Goal: Task Accomplishment & Management: Use online tool/utility

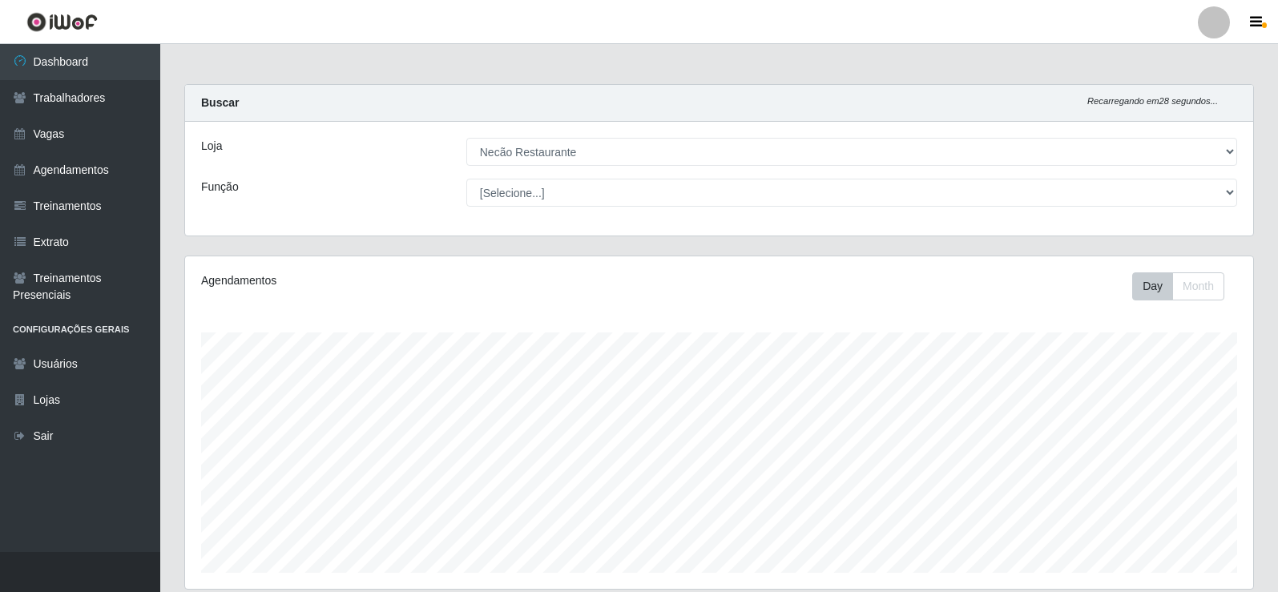
select select "334"
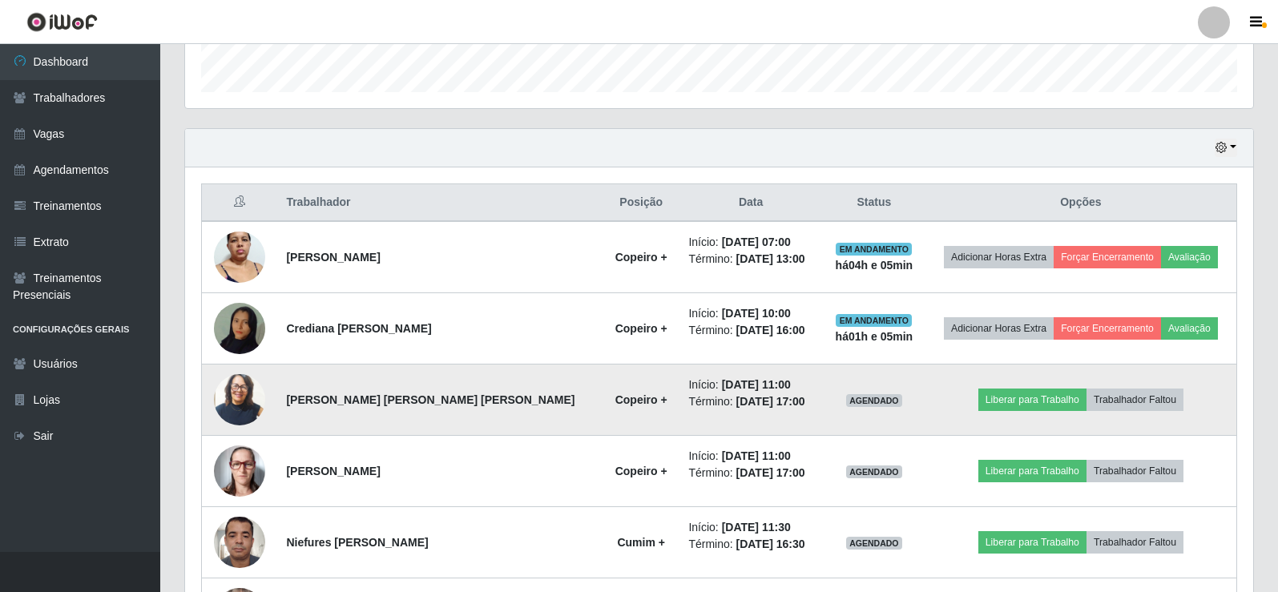
scroll to position [561, 0]
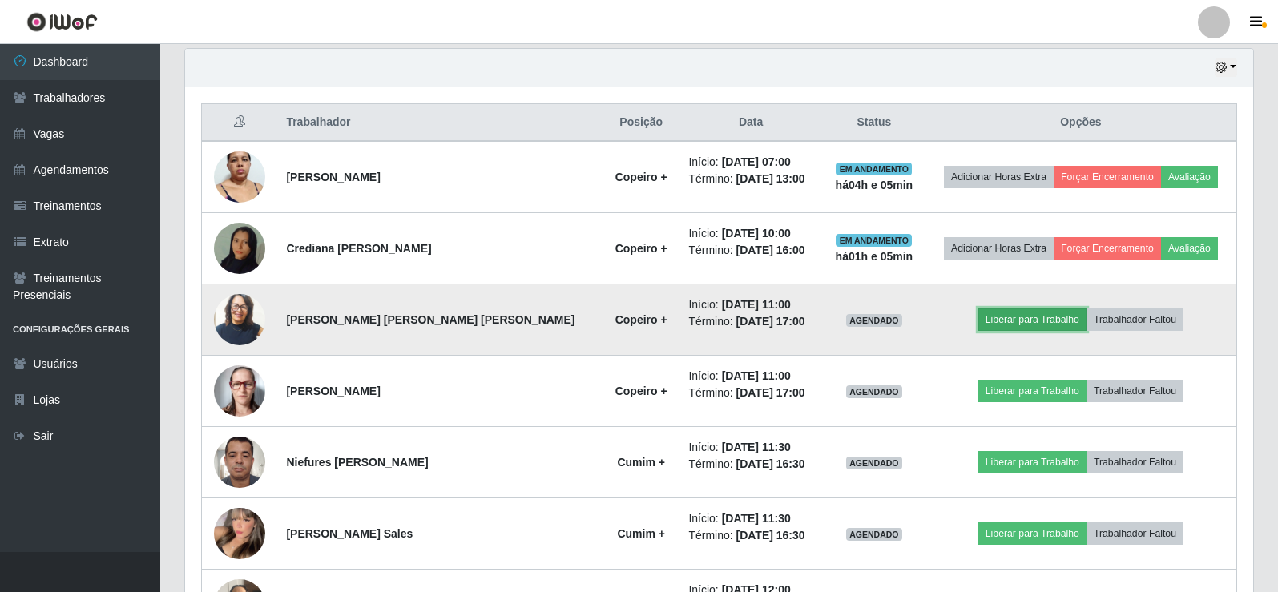
click at [1008, 321] on button "Liberar para Trabalho" at bounding box center [1033, 320] width 108 height 22
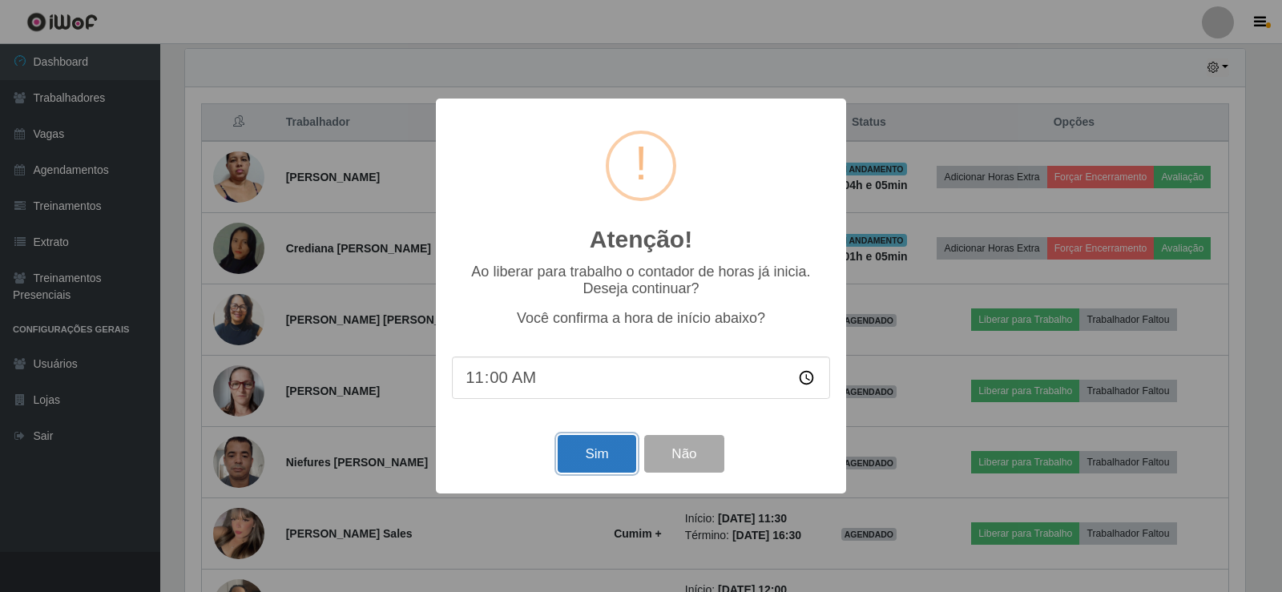
click at [579, 451] on button "Sim" at bounding box center [597, 454] width 78 height 38
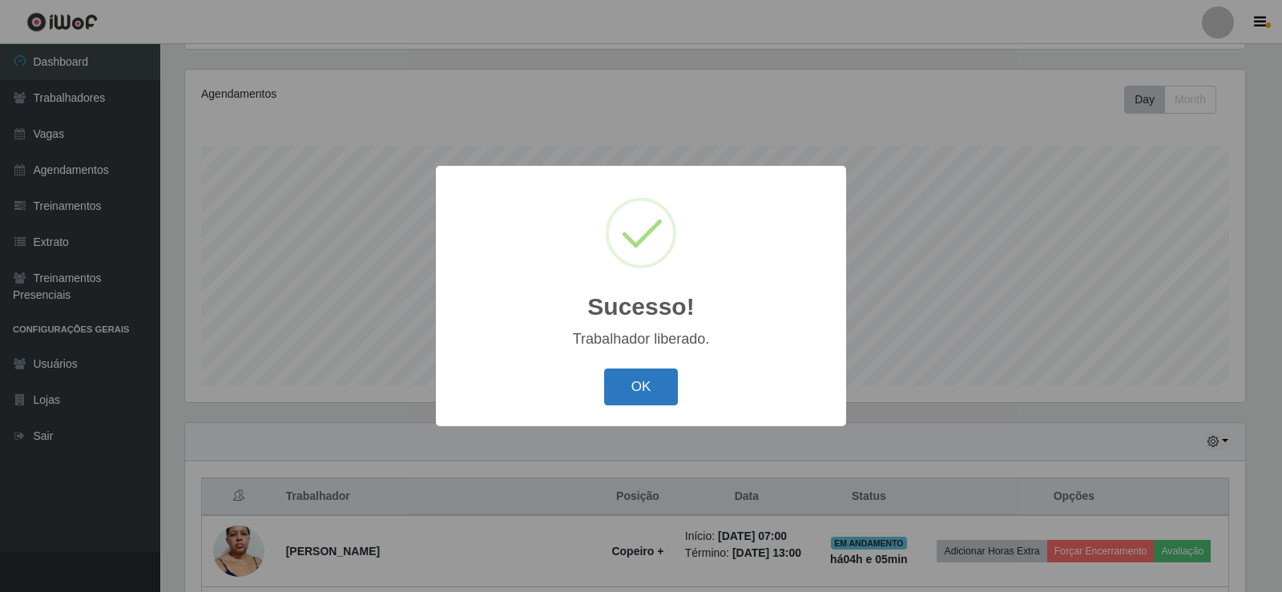
click at [636, 382] on button "OK" at bounding box center [641, 388] width 75 height 38
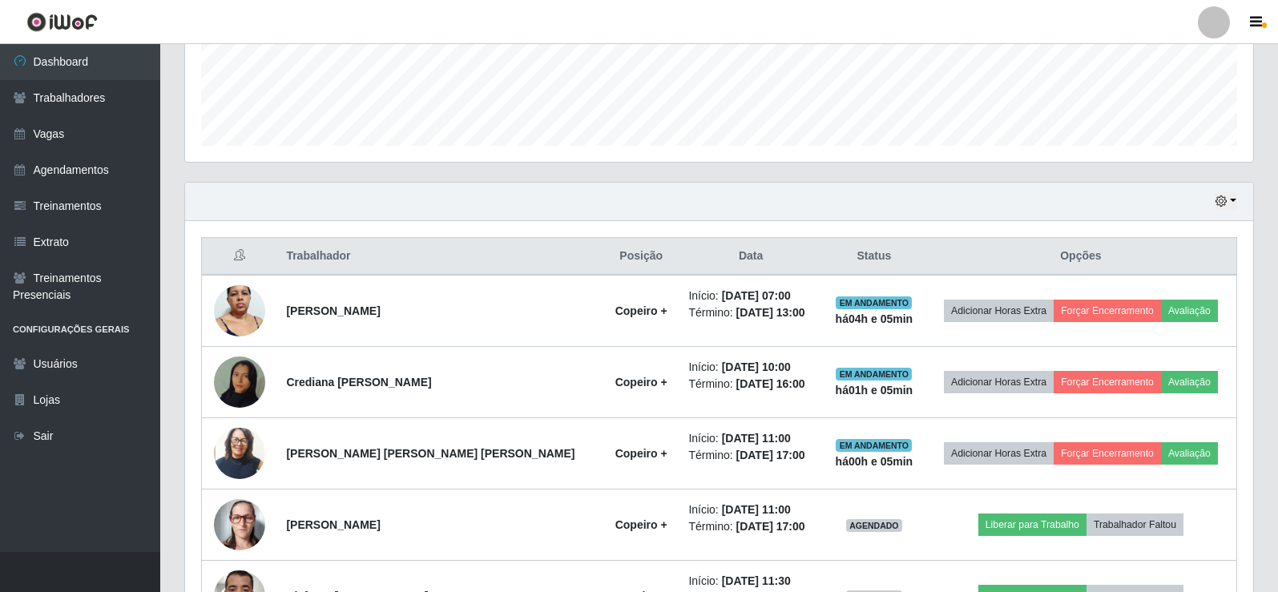
scroll to position [507, 0]
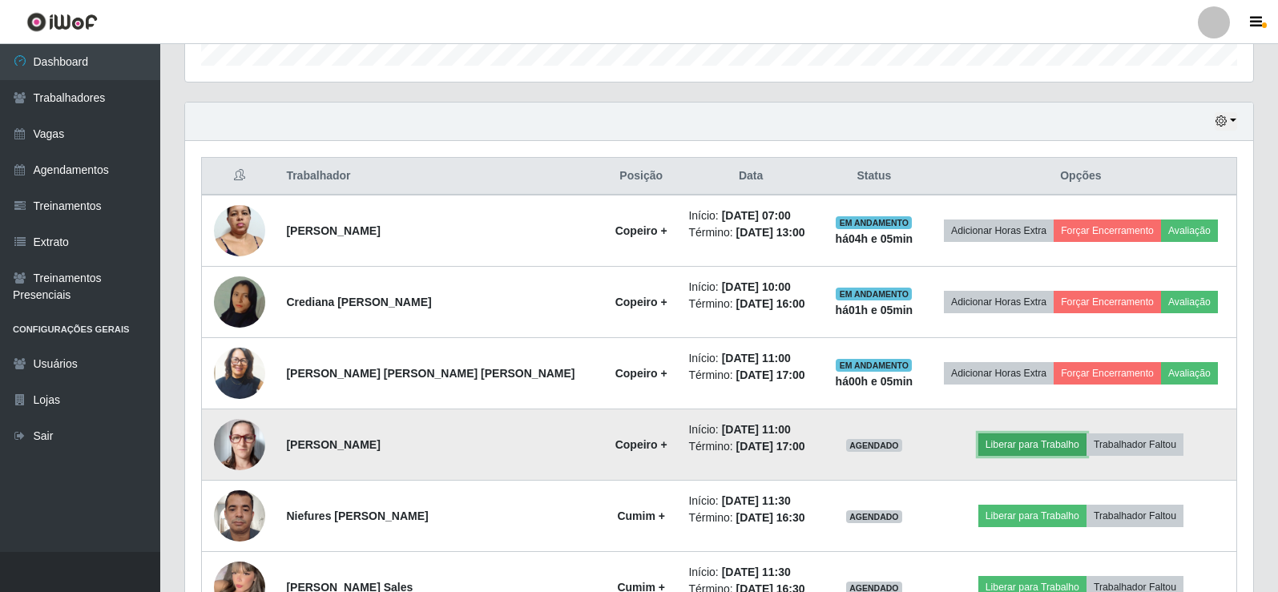
click at [991, 446] on button "Liberar para Trabalho" at bounding box center [1033, 445] width 108 height 22
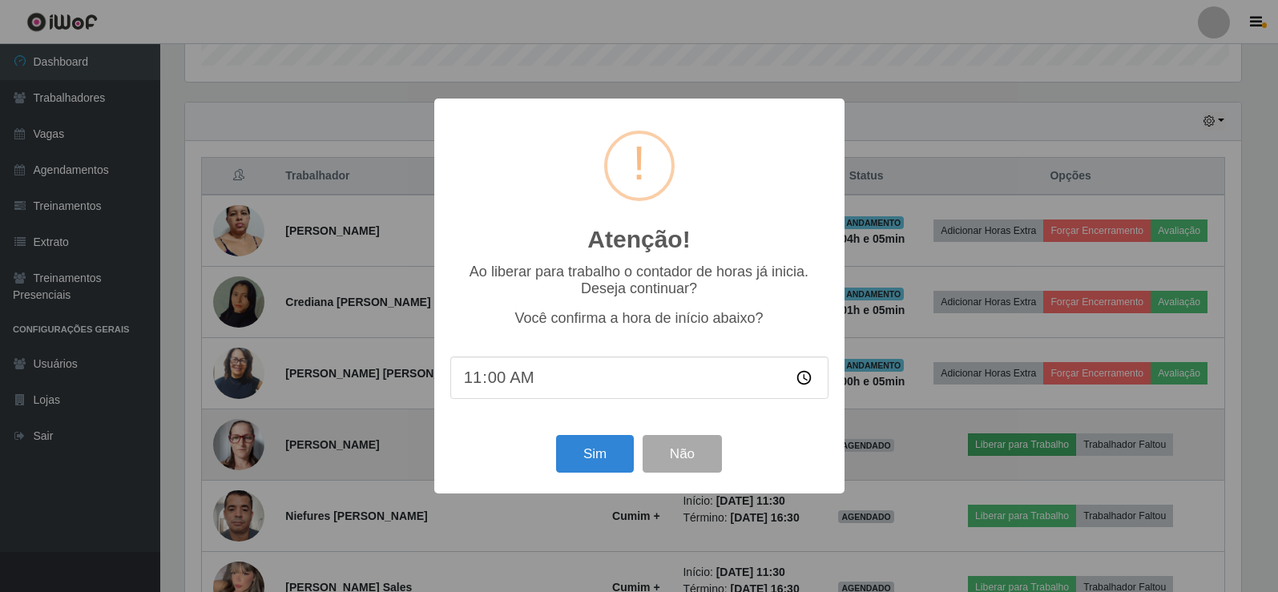
scroll to position [333, 1060]
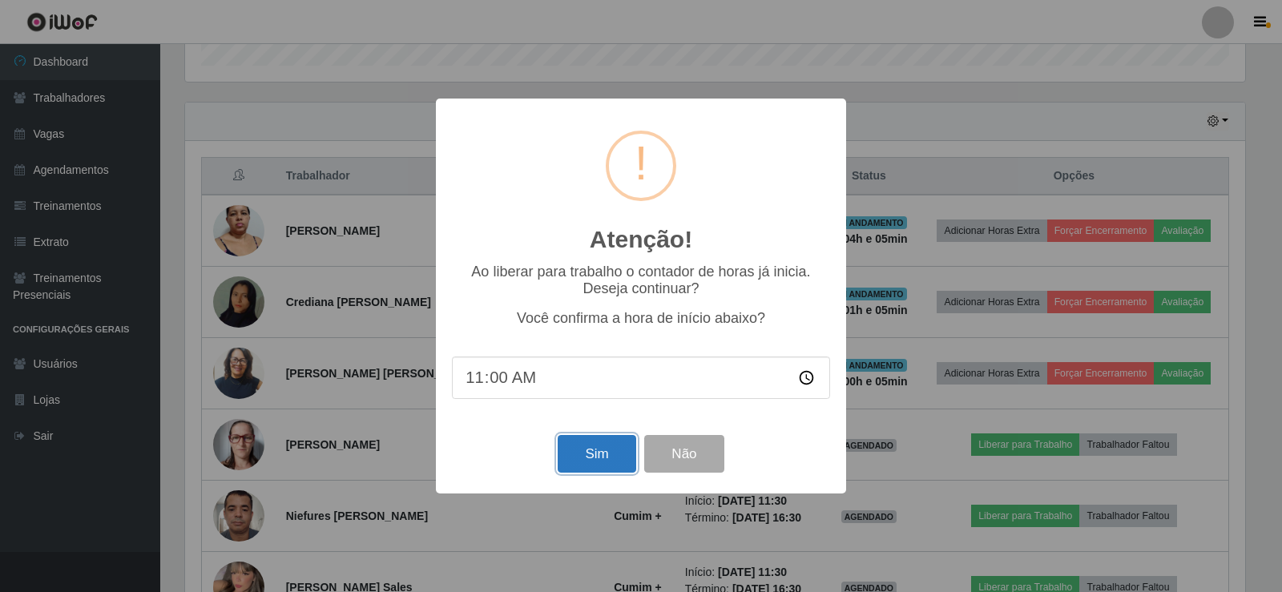
click at [605, 458] on button "Sim" at bounding box center [597, 454] width 78 height 38
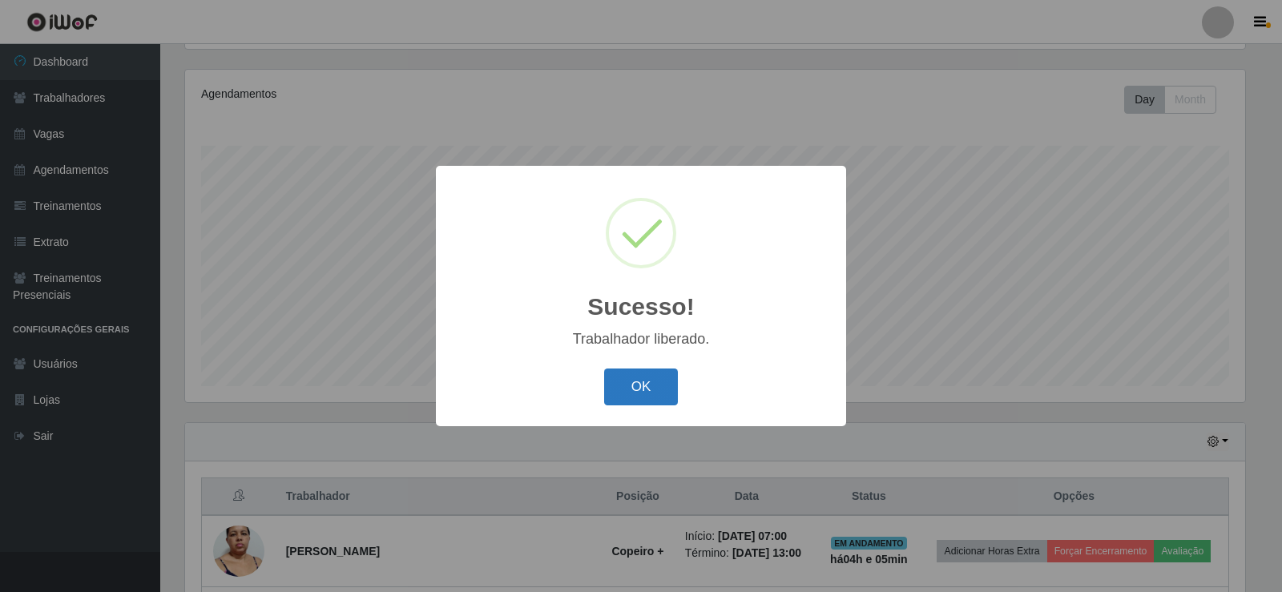
click at [636, 402] on button "OK" at bounding box center [641, 388] width 75 height 38
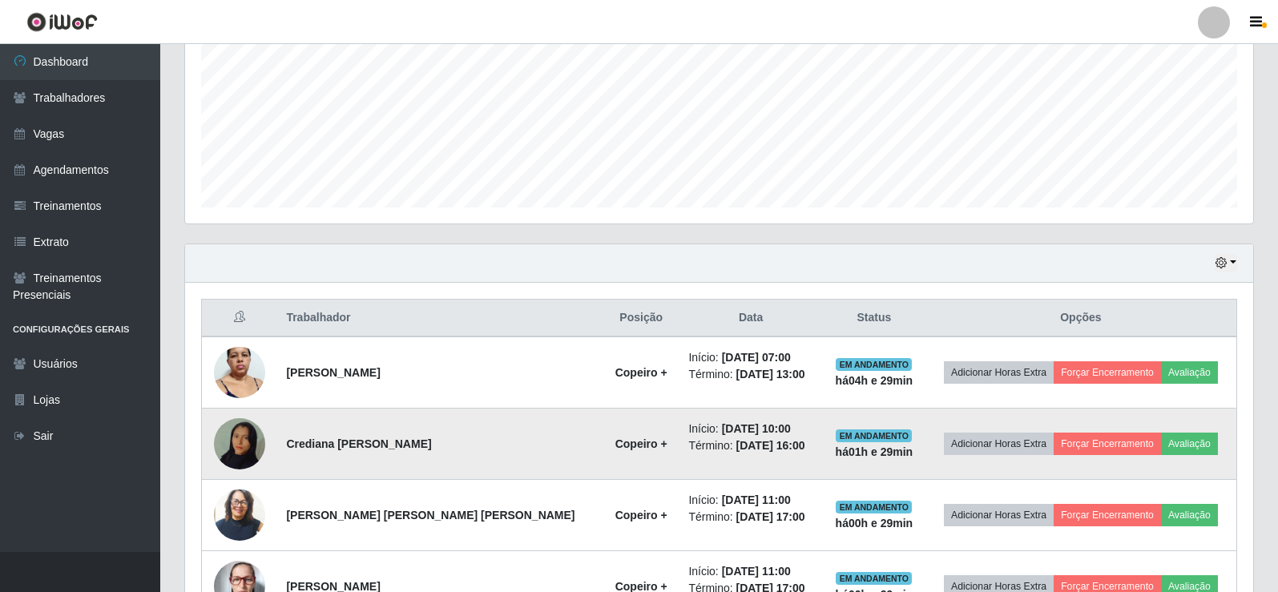
scroll to position [686, 0]
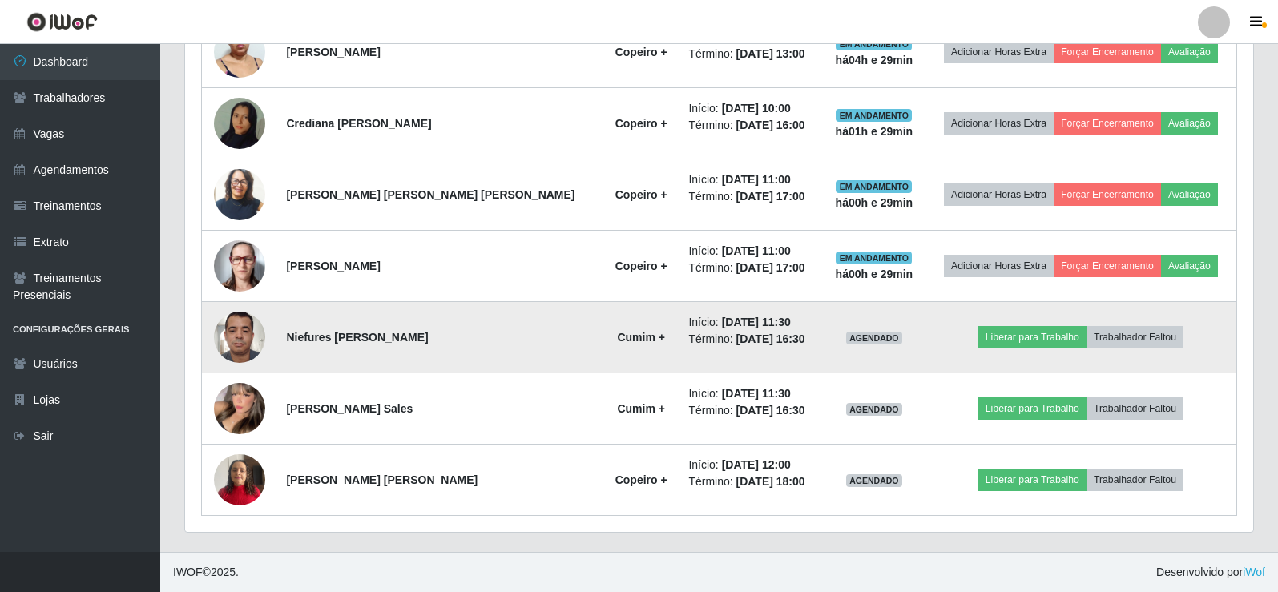
click at [248, 342] on img at bounding box center [239, 337] width 51 height 68
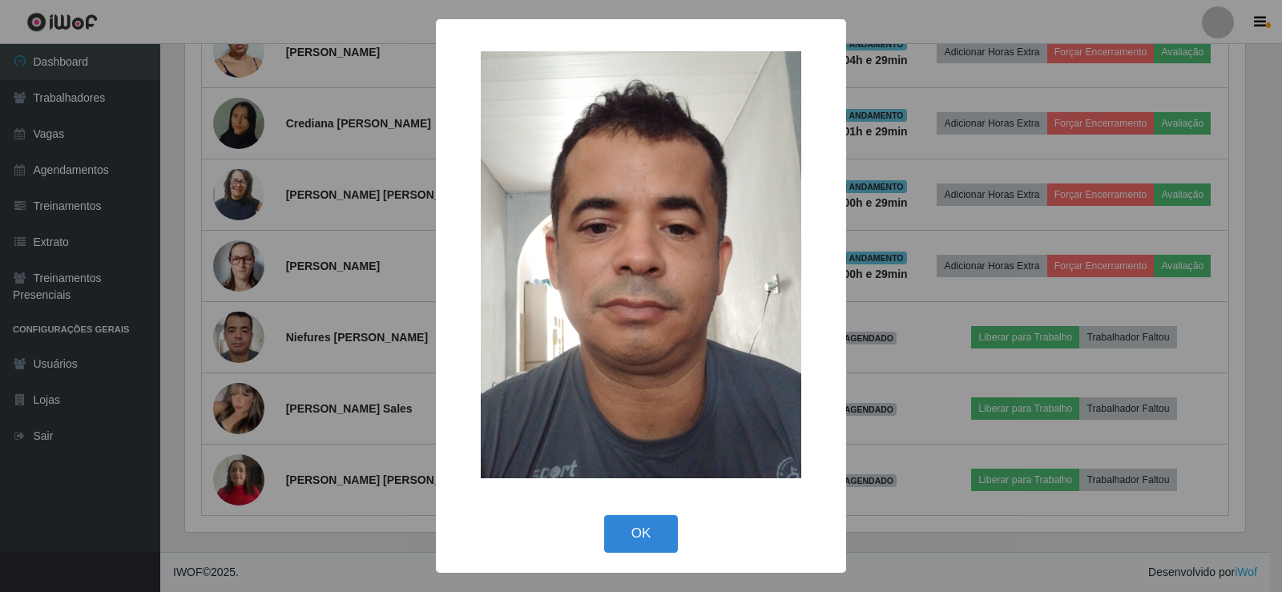
click at [909, 297] on div "× OK Cancel" at bounding box center [641, 296] width 1282 height 592
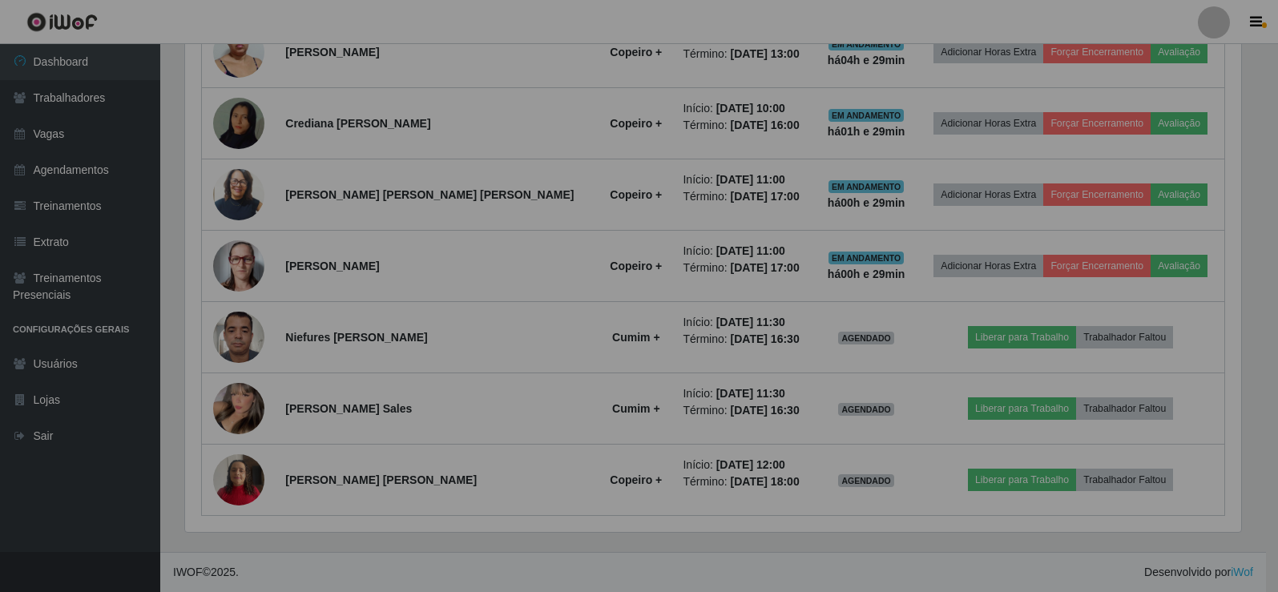
scroll to position [333, 1068]
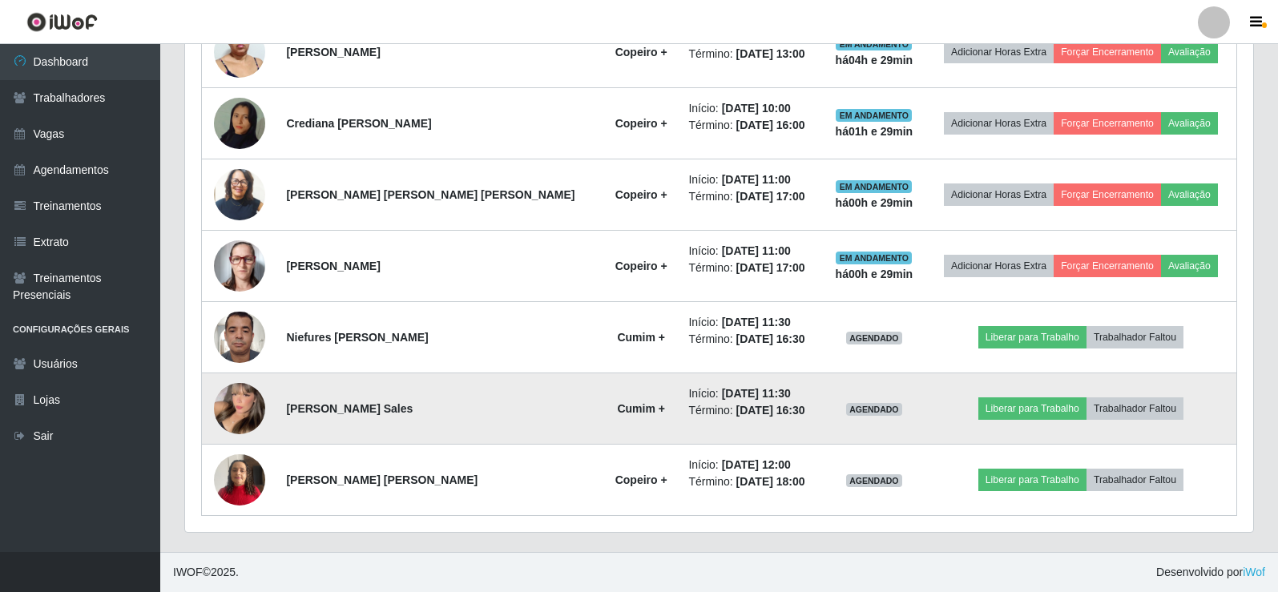
click at [248, 404] on img at bounding box center [239, 408] width 51 height 71
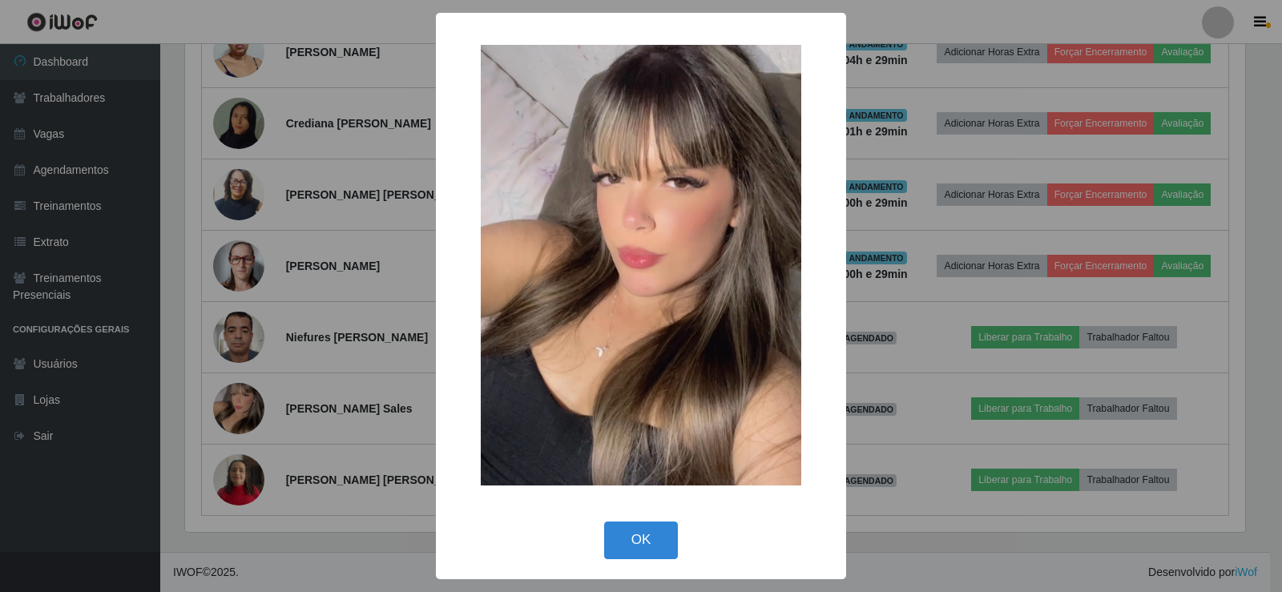
click at [401, 305] on div "× OK Cancel" at bounding box center [641, 296] width 1282 height 592
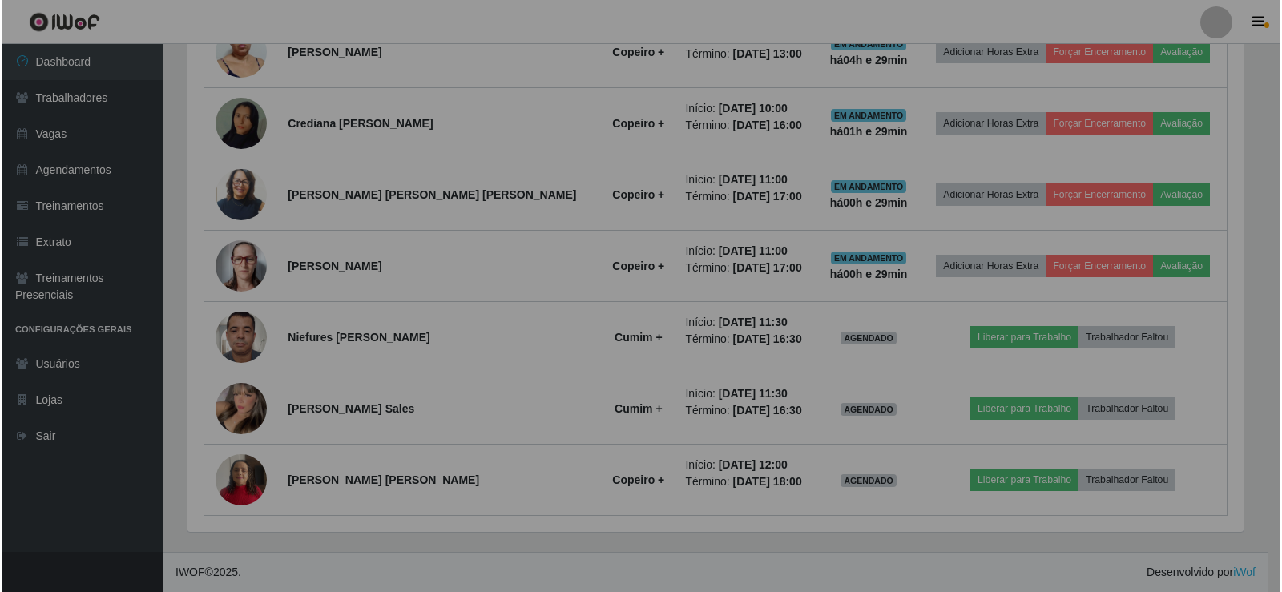
scroll to position [333, 1068]
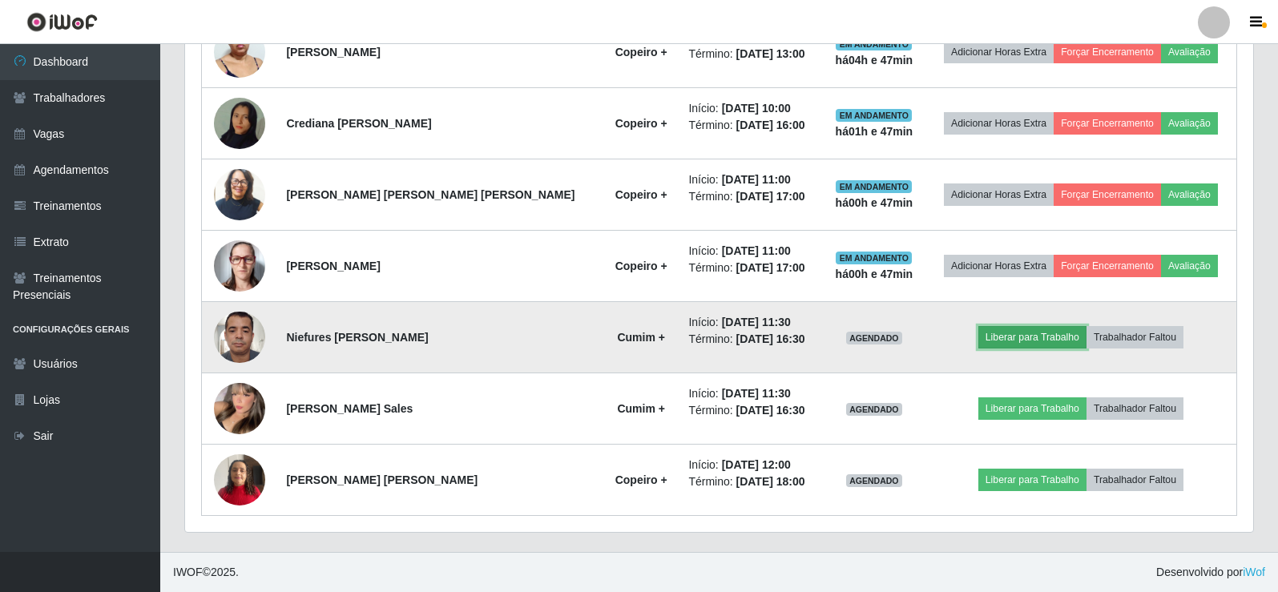
click at [1014, 342] on button "Liberar para Trabalho" at bounding box center [1033, 337] width 108 height 22
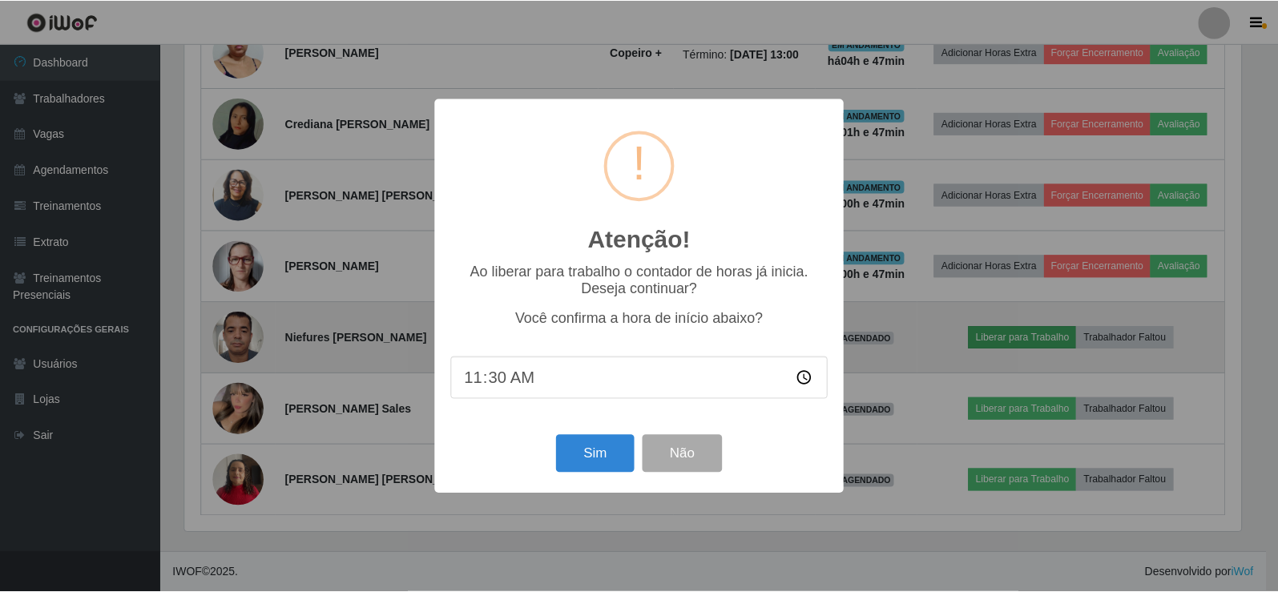
scroll to position [333, 1060]
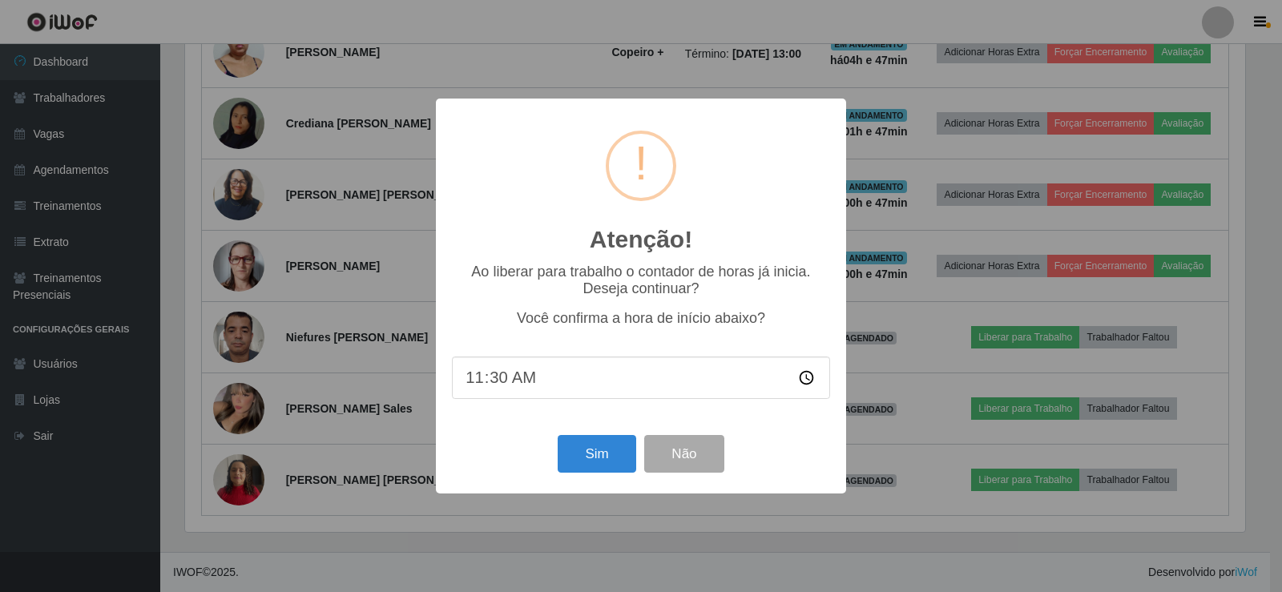
click at [497, 384] on input "11:30" at bounding box center [641, 378] width 378 height 42
type input "11:40"
click at [598, 460] on button "Sim" at bounding box center [597, 454] width 78 height 38
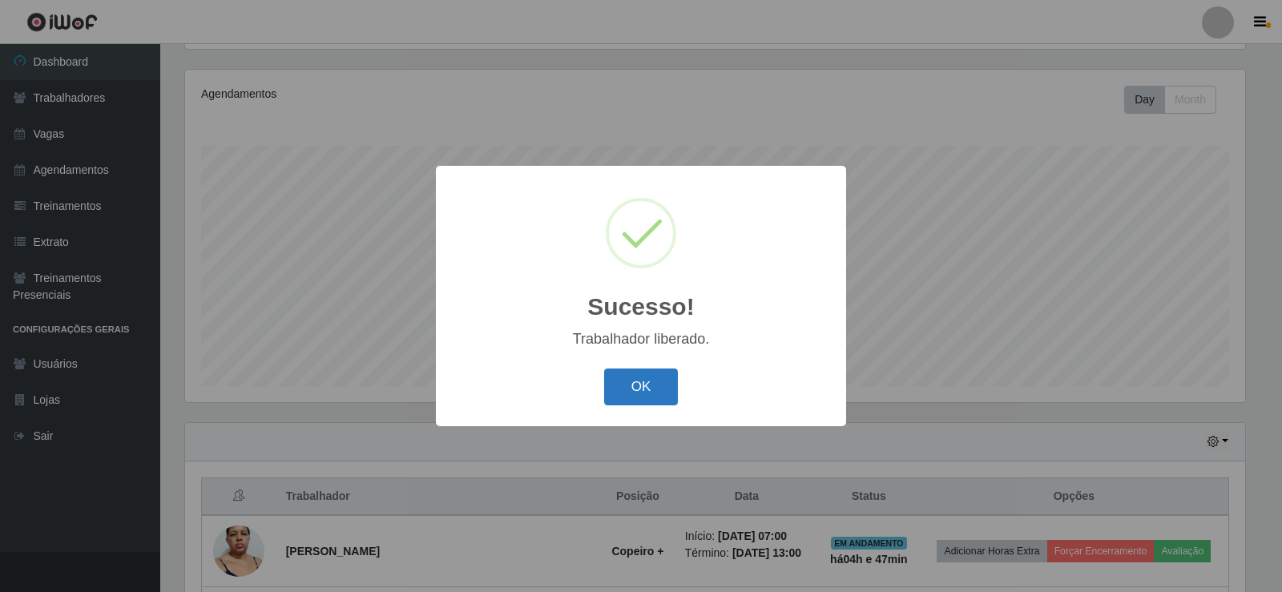
click at [628, 394] on button "OK" at bounding box center [641, 388] width 75 height 38
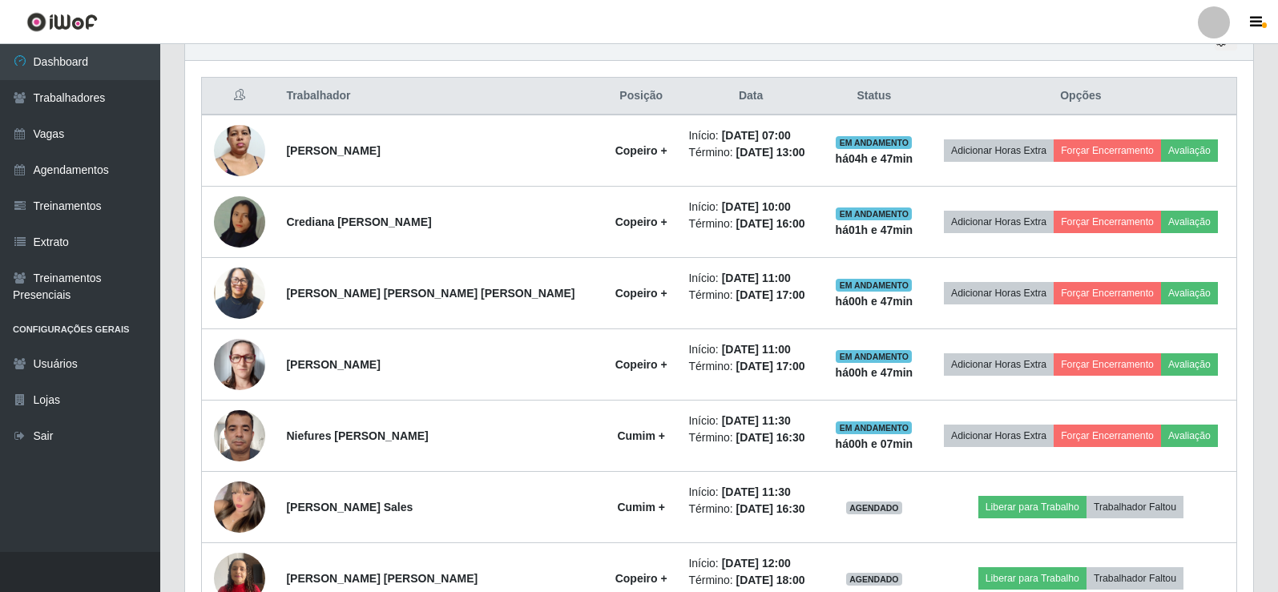
scroll to position [686, 0]
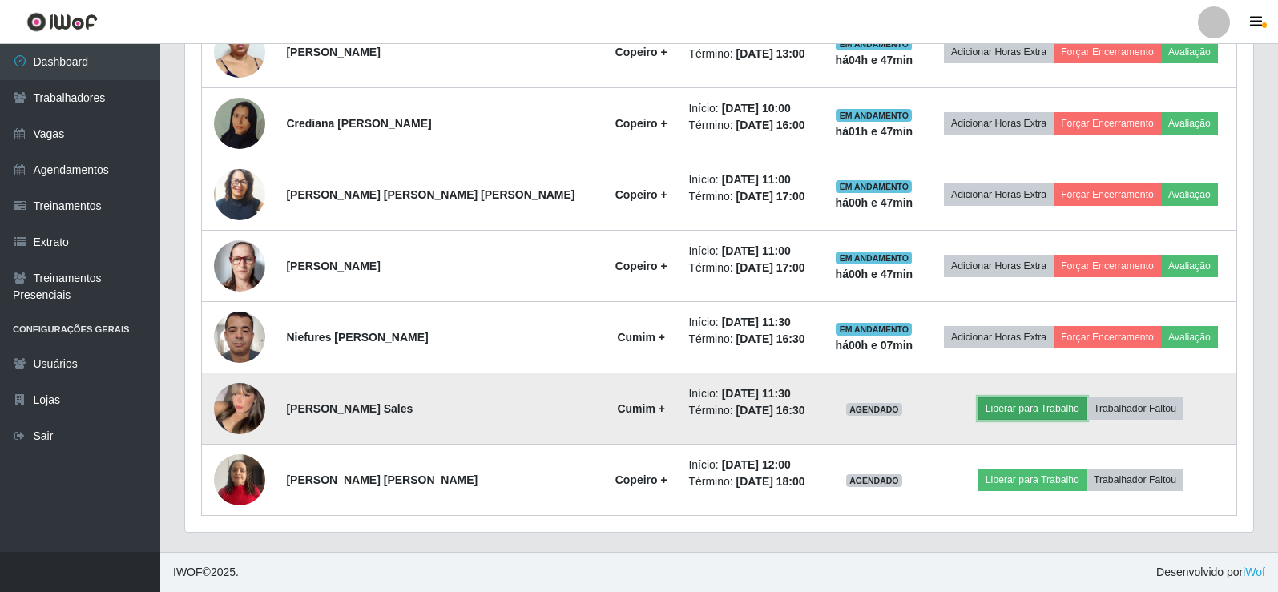
click at [979, 413] on button "Liberar para Trabalho" at bounding box center [1033, 409] width 108 height 22
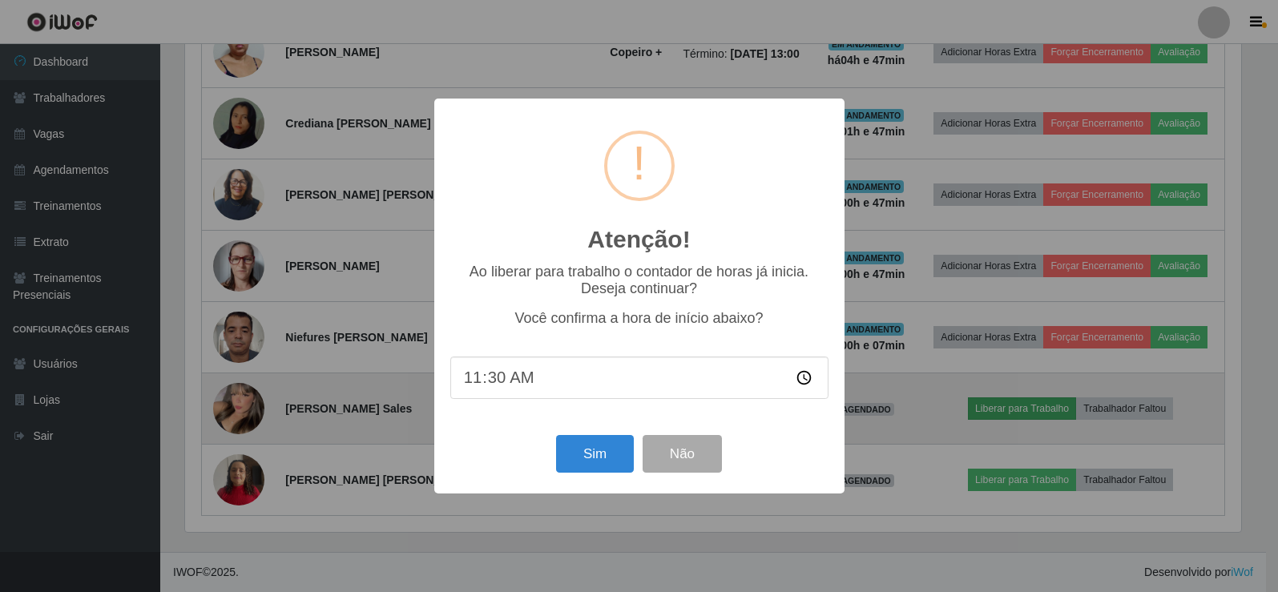
scroll to position [333, 1060]
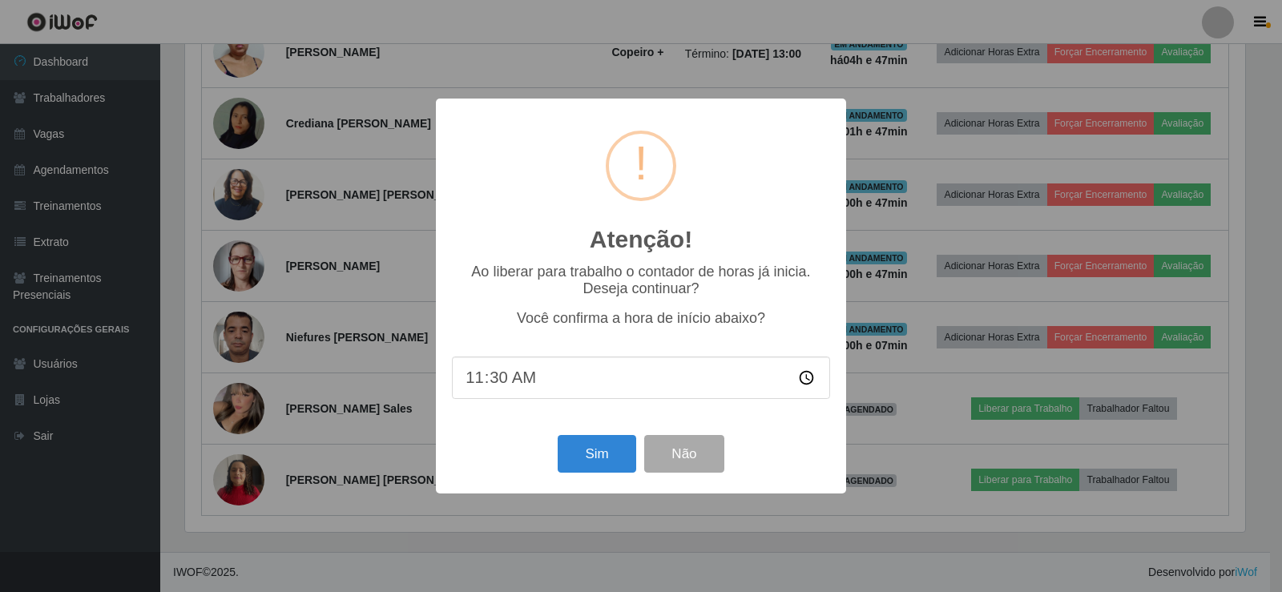
click at [498, 381] on input "11:30" at bounding box center [641, 378] width 378 height 42
type input "11:40"
click at [579, 465] on button "Sim" at bounding box center [597, 454] width 78 height 38
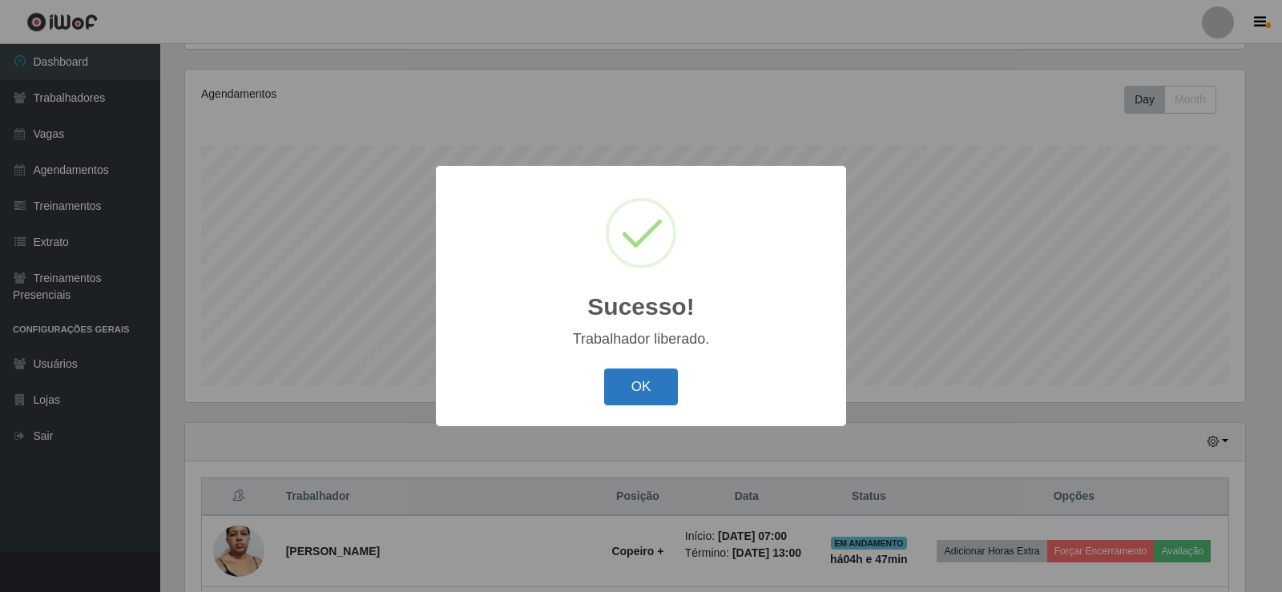
click at [636, 382] on button "OK" at bounding box center [641, 388] width 75 height 38
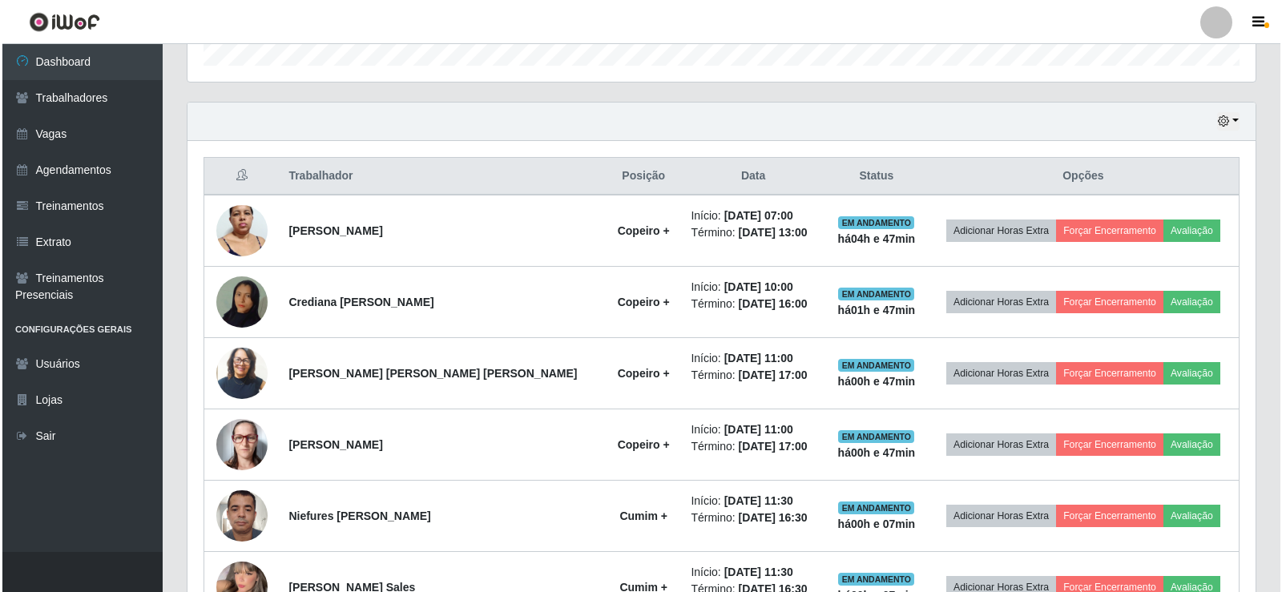
scroll to position [686, 0]
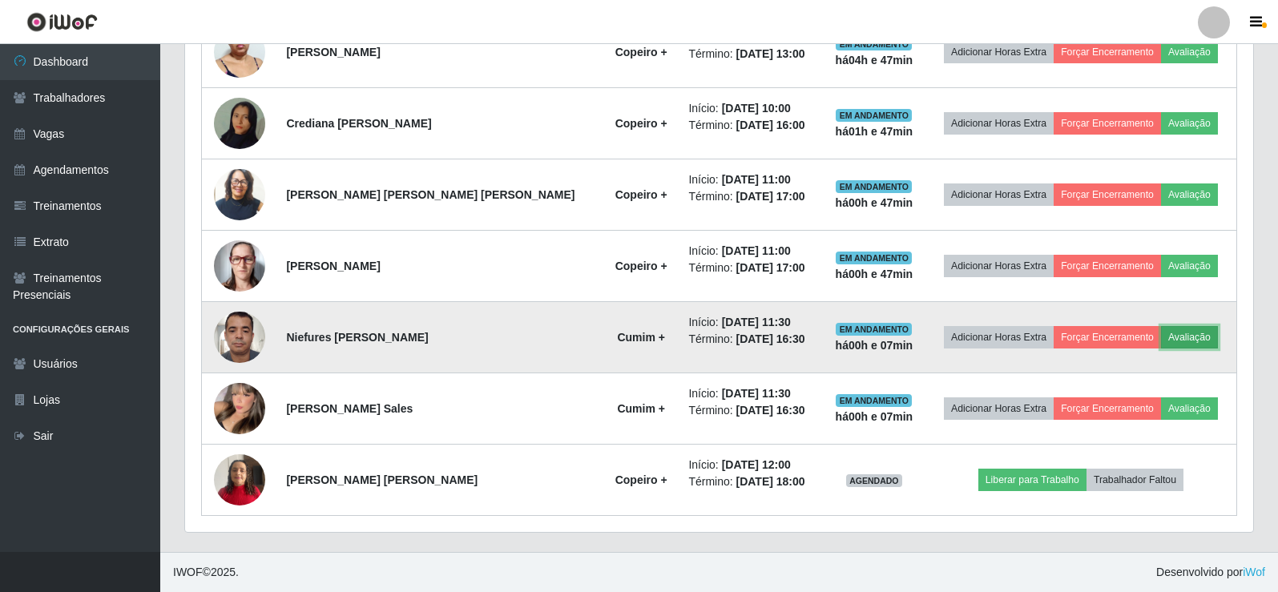
click at [1172, 344] on button "Avaliação" at bounding box center [1189, 337] width 57 height 22
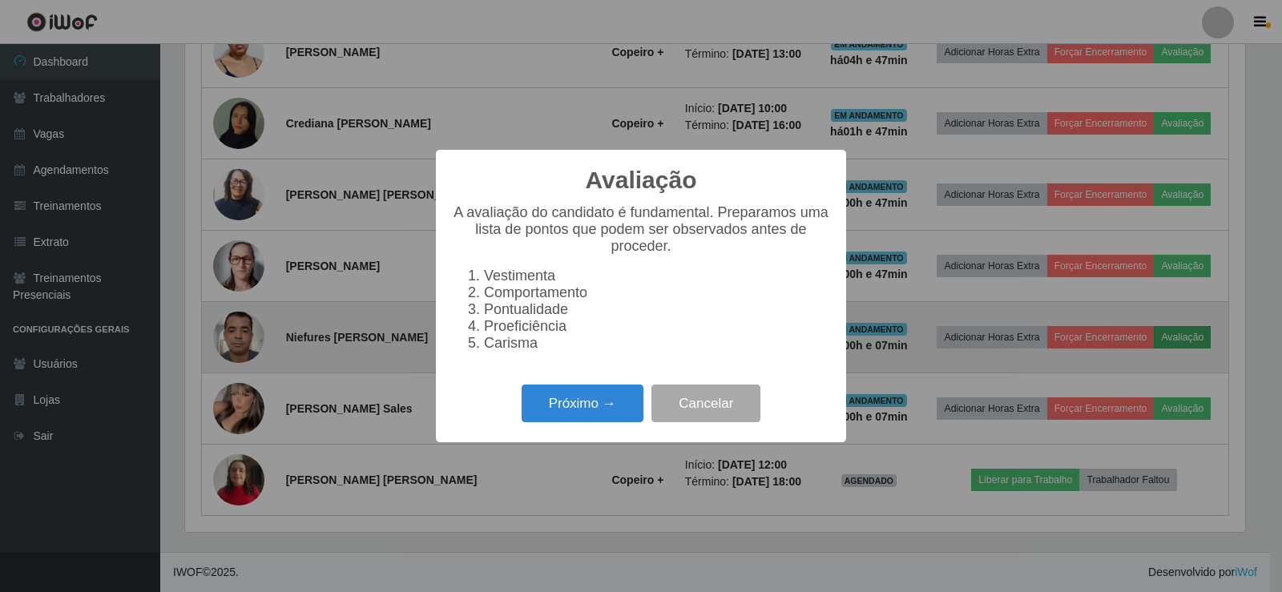
scroll to position [333, 1060]
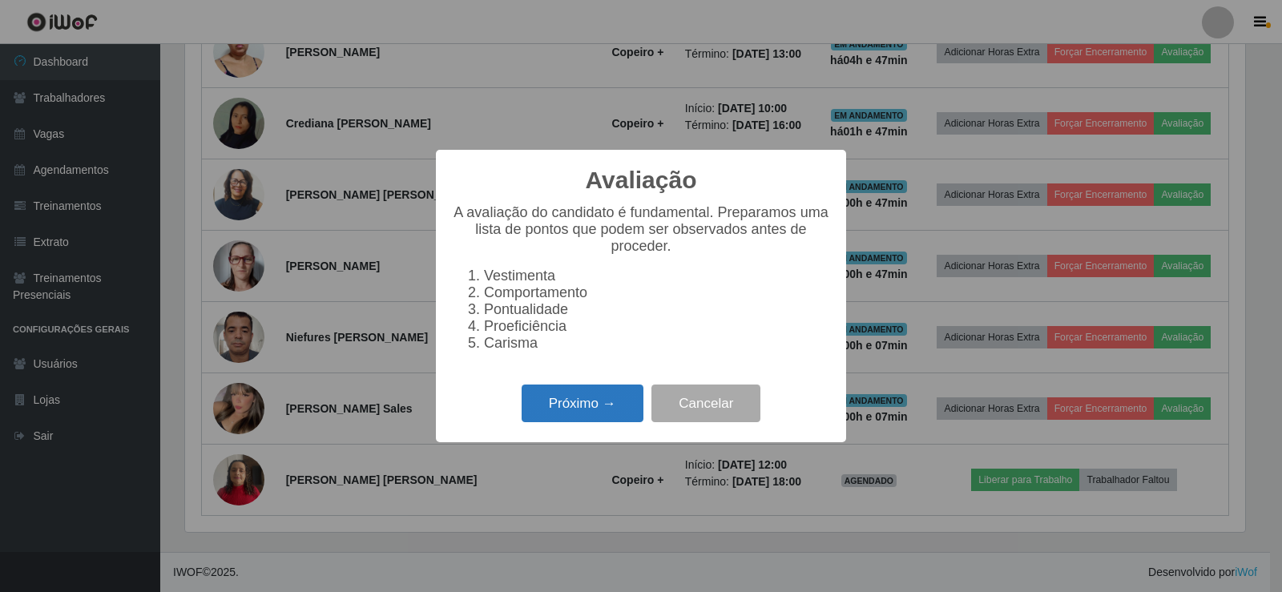
click at [580, 422] on button "Próximo →" at bounding box center [583, 404] width 122 height 38
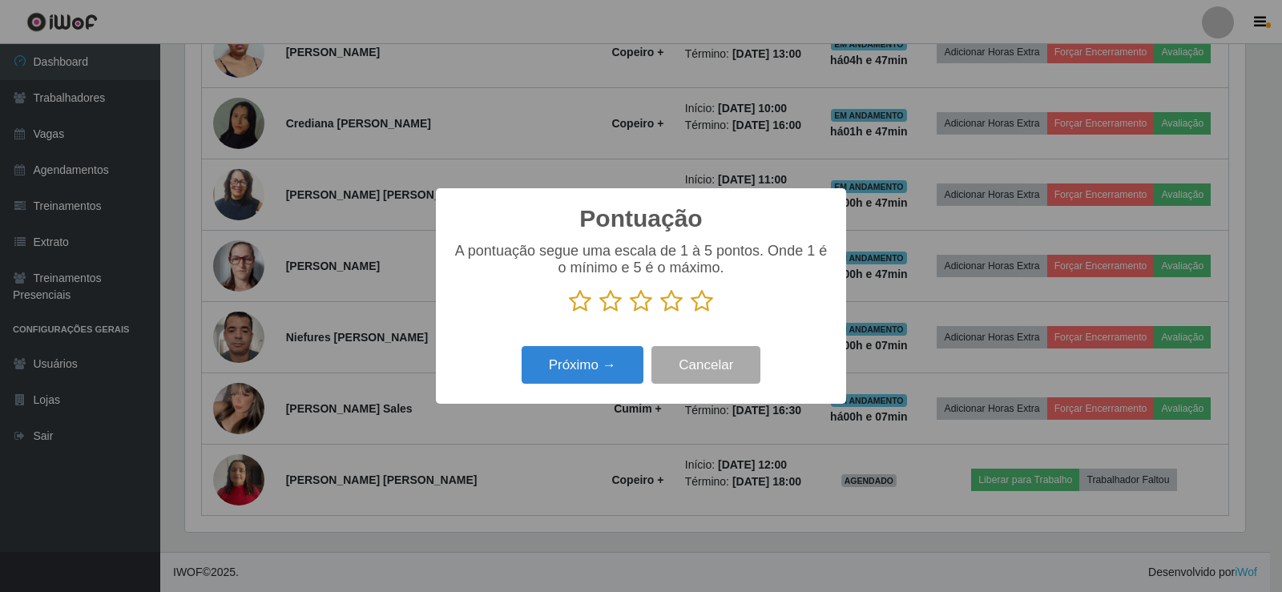
scroll to position [801139, 800411]
click at [586, 298] on icon at bounding box center [580, 301] width 22 height 24
click at [569, 313] on input "radio" at bounding box center [569, 313] width 0 height 0
click at [580, 357] on button "Próximo →" at bounding box center [583, 365] width 122 height 38
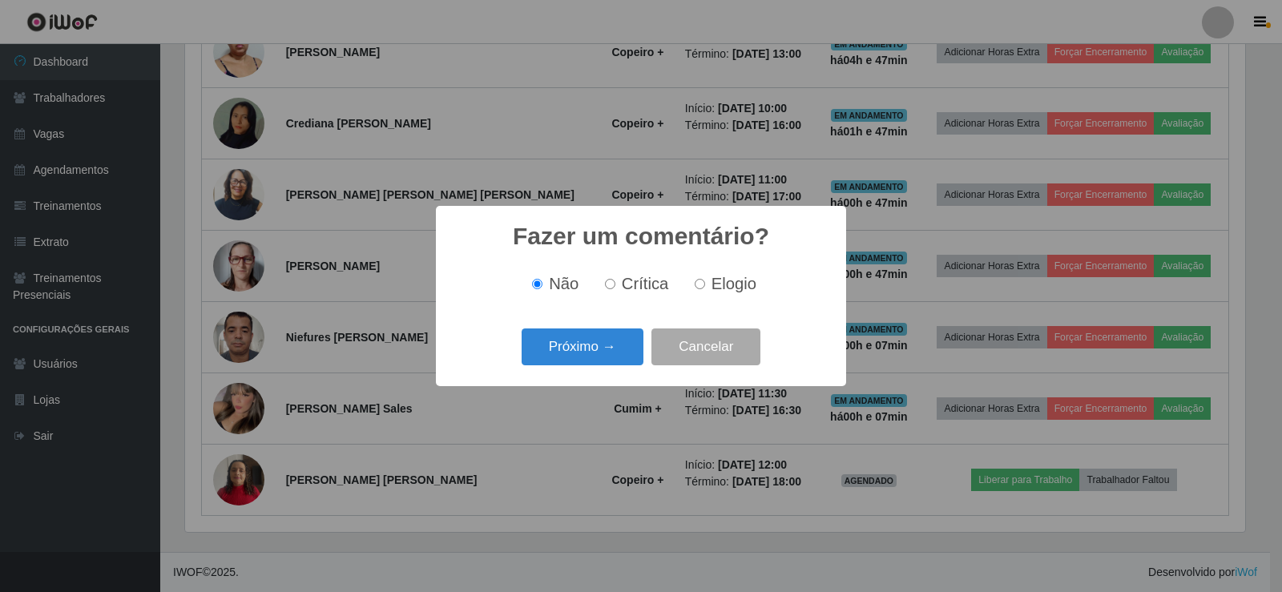
click at [580, 357] on button "Próximo →" at bounding box center [583, 348] width 122 height 38
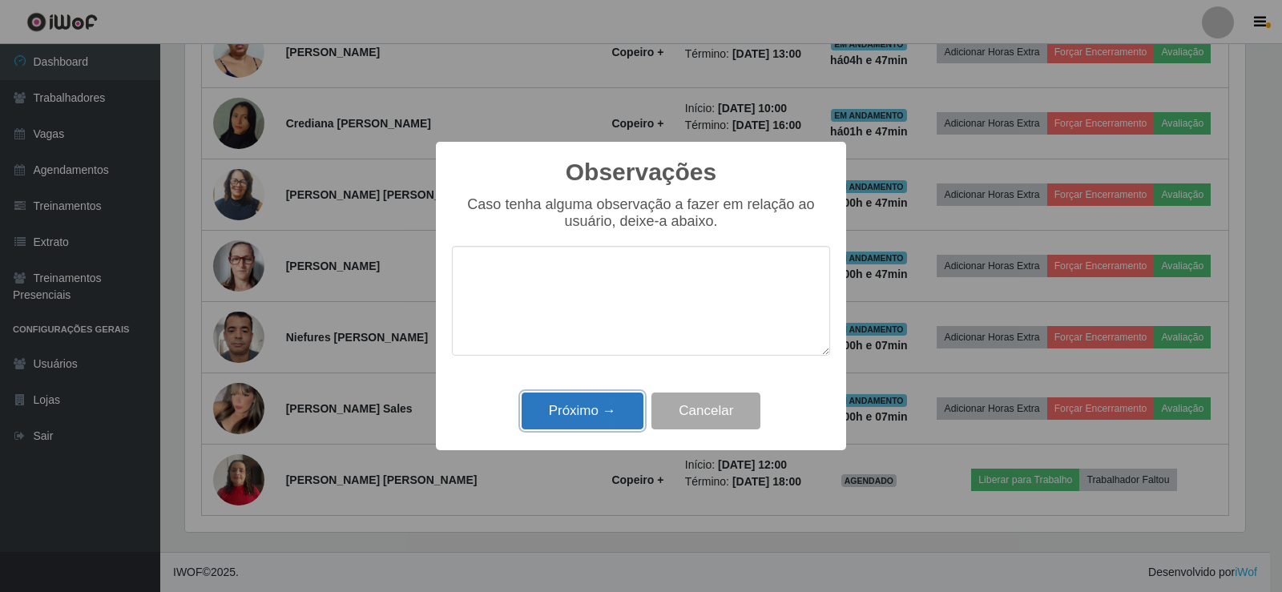
click at [575, 406] on button "Próximo →" at bounding box center [583, 412] width 122 height 38
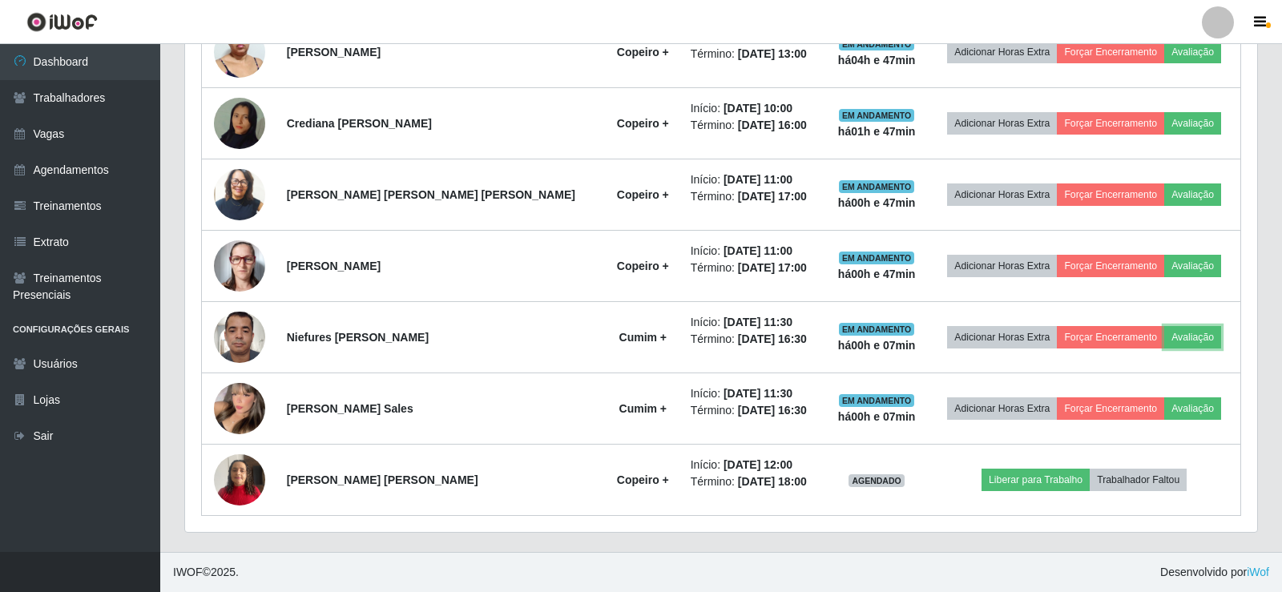
scroll to position [333, 1068]
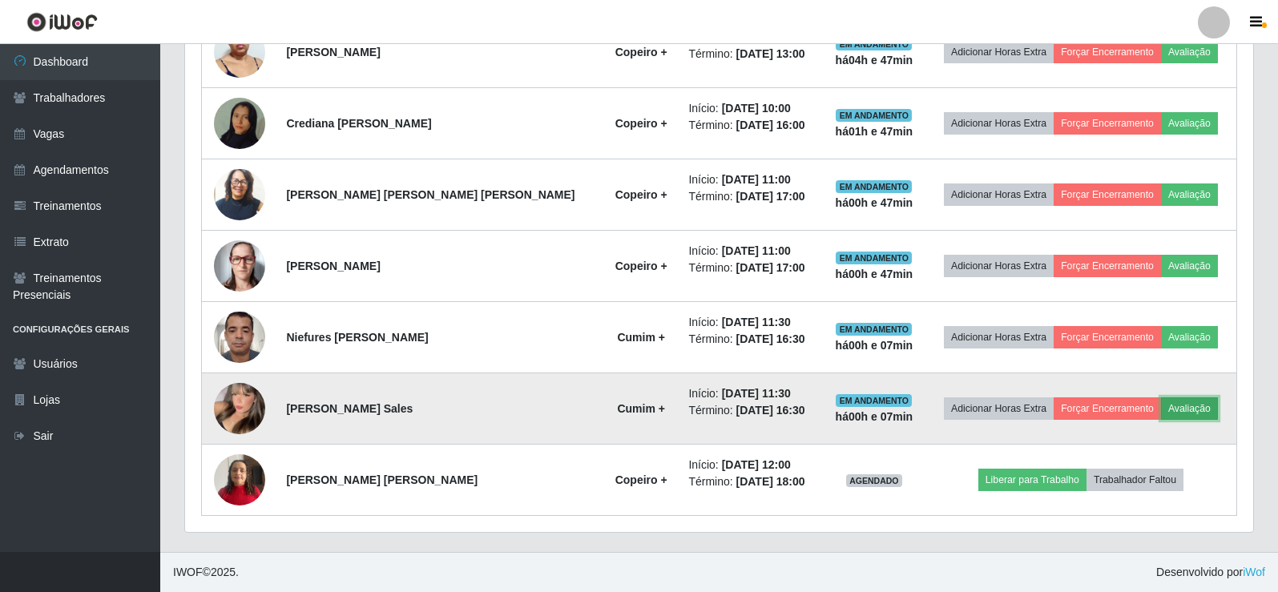
click at [1161, 414] on button "Avaliação" at bounding box center [1189, 409] width 57 height 22
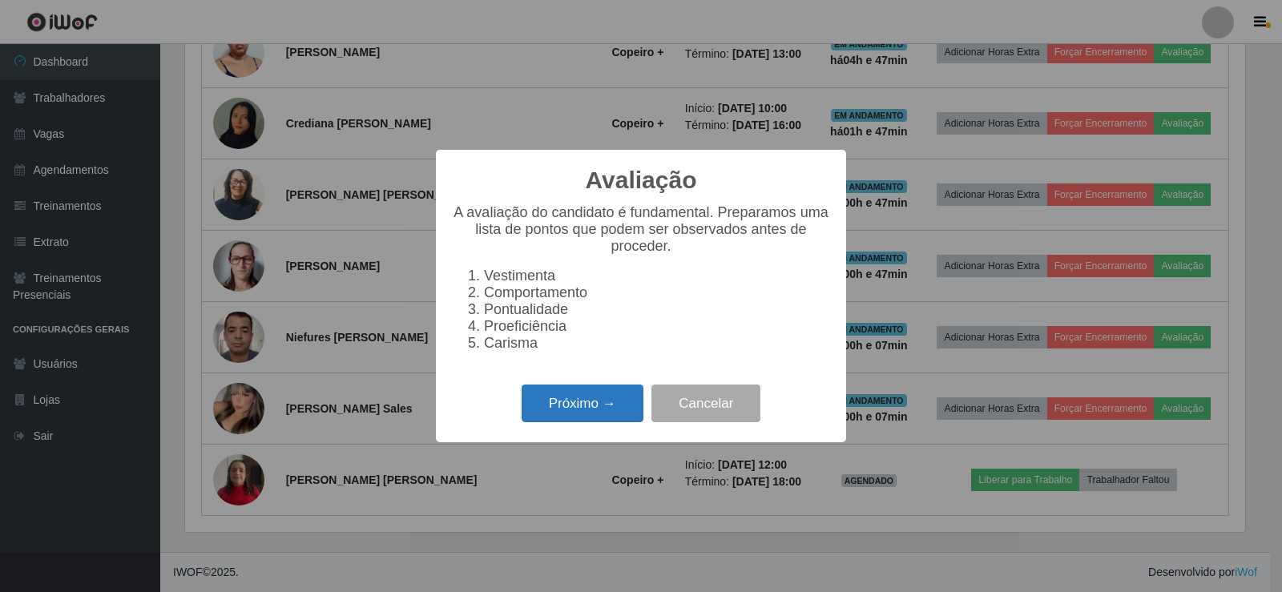
click at [544, 415] on button "Próximo →" at bounding box center [583, 404] width 122 height 38
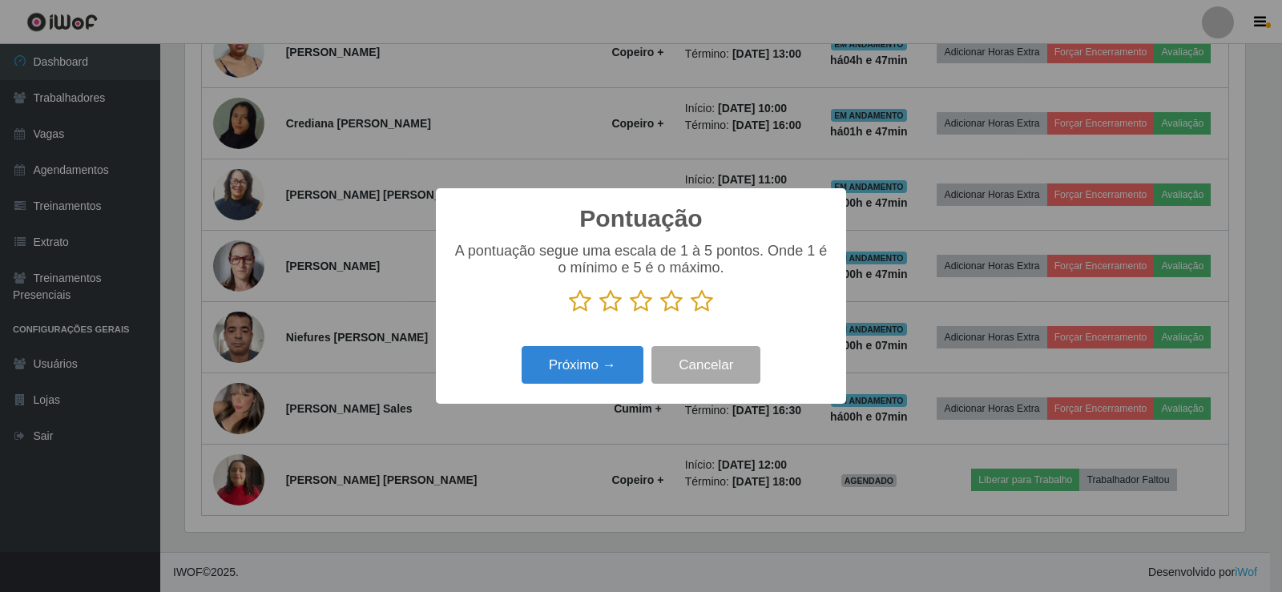
scroll to position [801139, 800411]
click at [575, 304] on icon at bounding box center [580, 301] width 22 height 24
click at [569, 313] on input "radio" at bounding box center [569, 313] width 0 height 0
click at [577, 359] on button "Próximo →" at bounding box center [583, 365] width 122 height 38
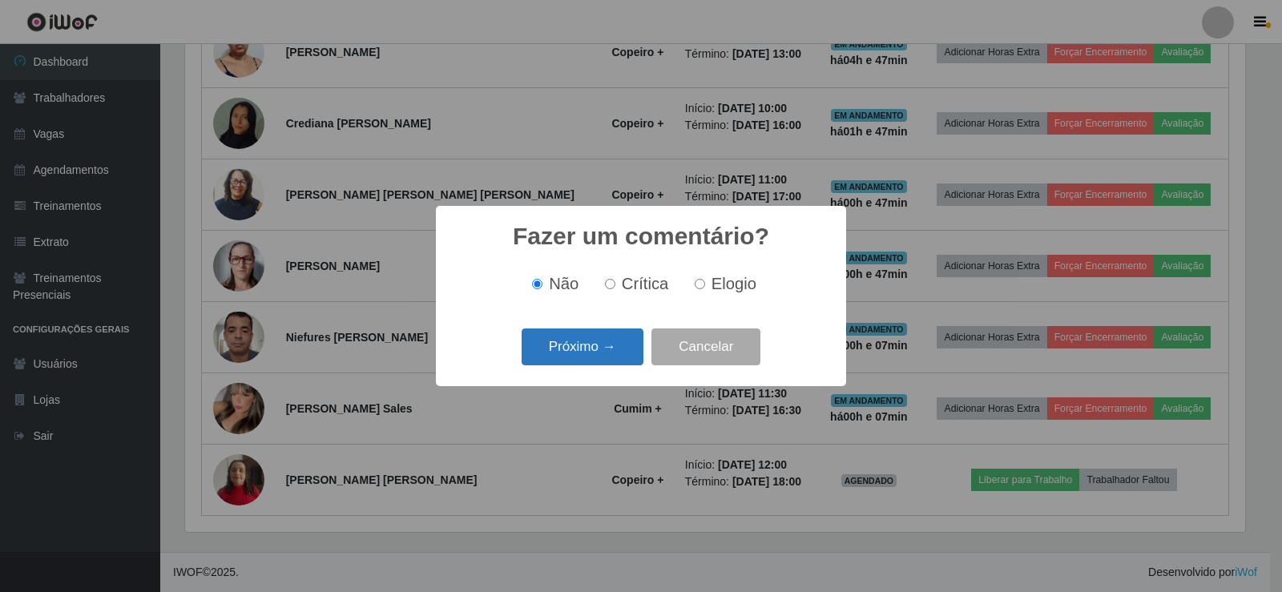
click at [583, 346] on button "Próximo →" at bounding box center [583, 348] width 122 height 38
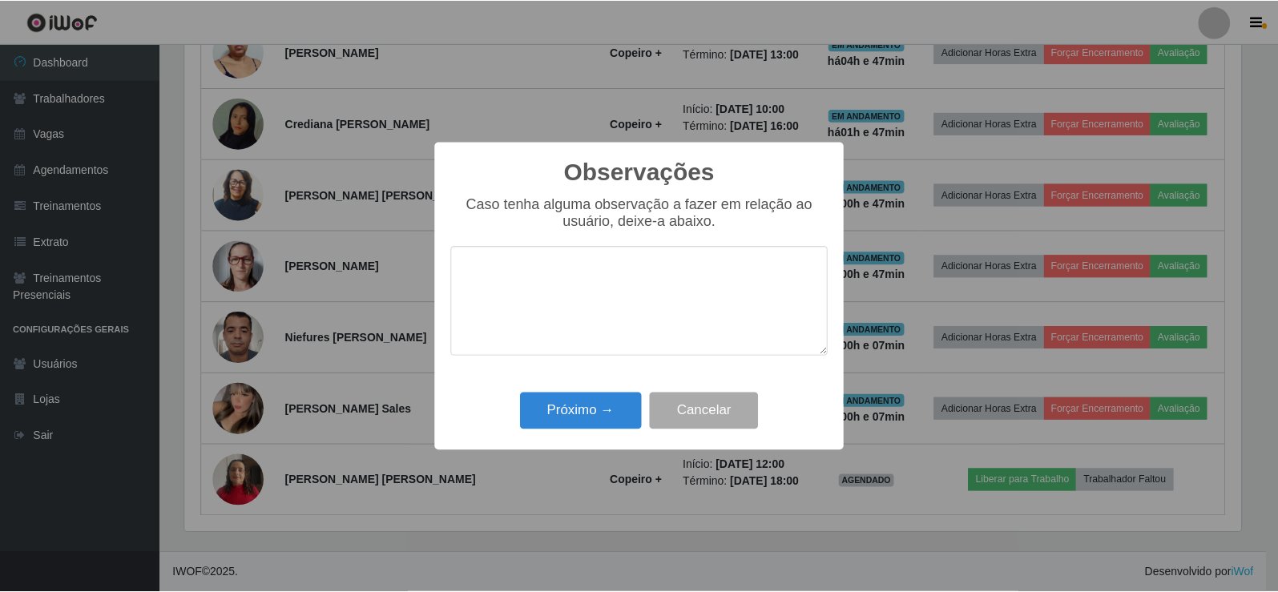
scroll to position [0, 0]
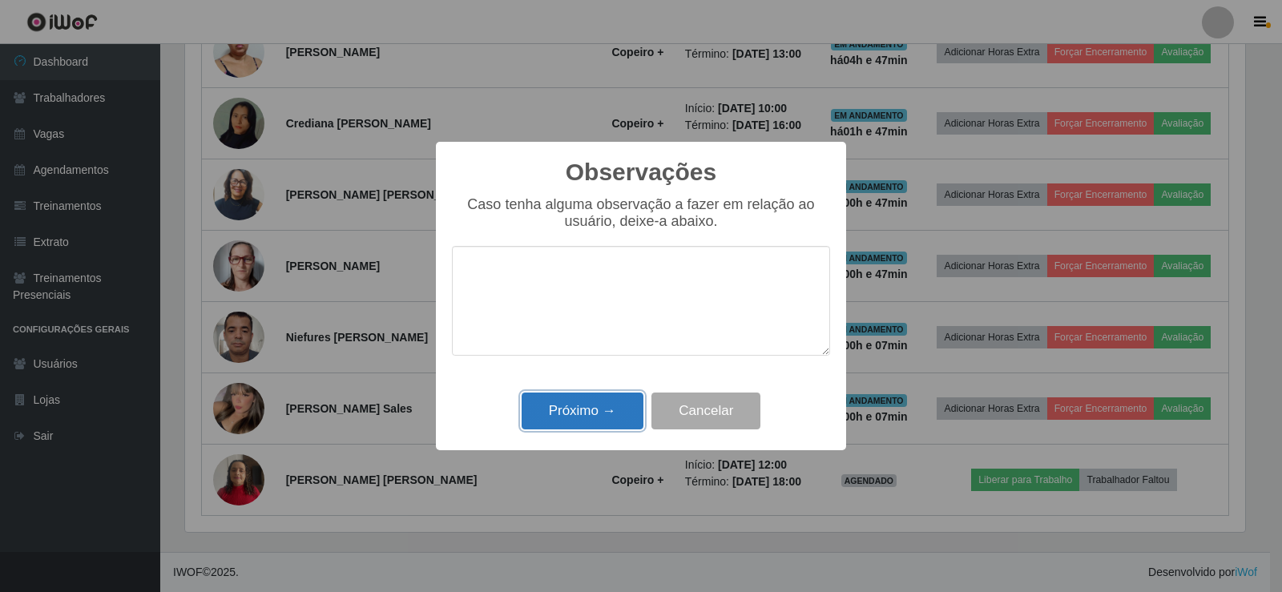
click at [611, 419] on button "Próximo →" at bounding box center [583, 412] width 122 height 38
